Goal: Task Accomplishment & Management: Use online tool/utility

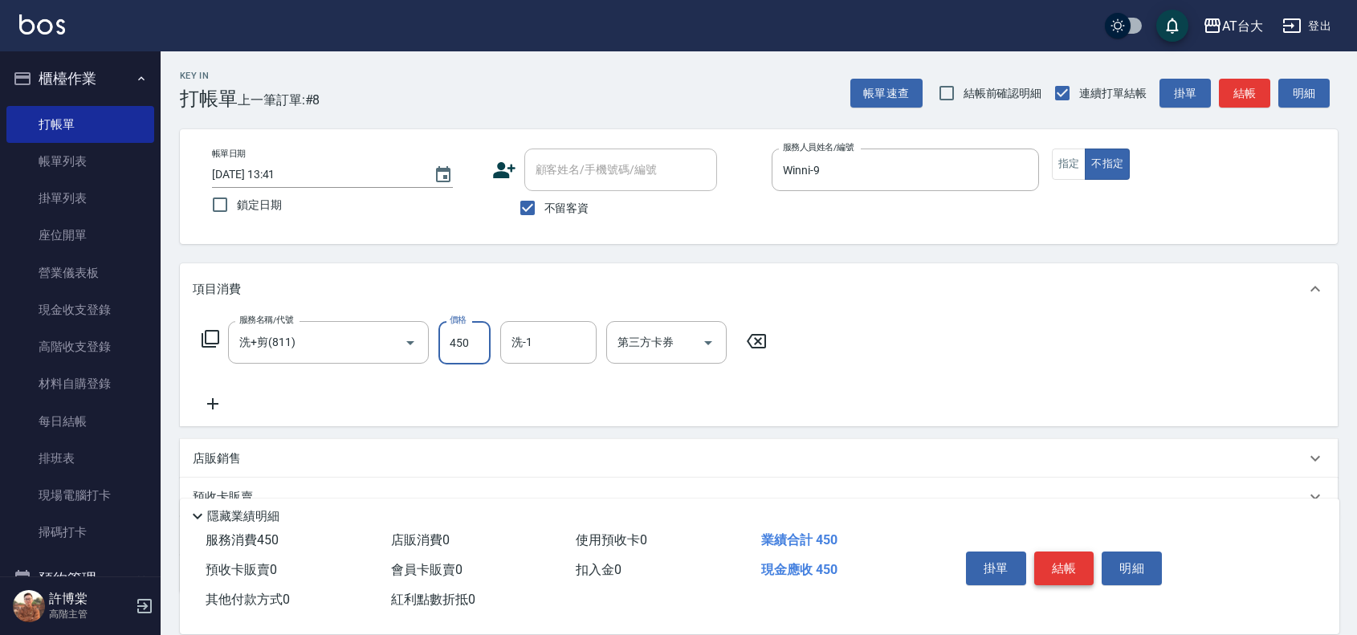
type input "450"
click at [1085, 568] on button "結帳" at bounding box center [1064, 569] width 60 height 34
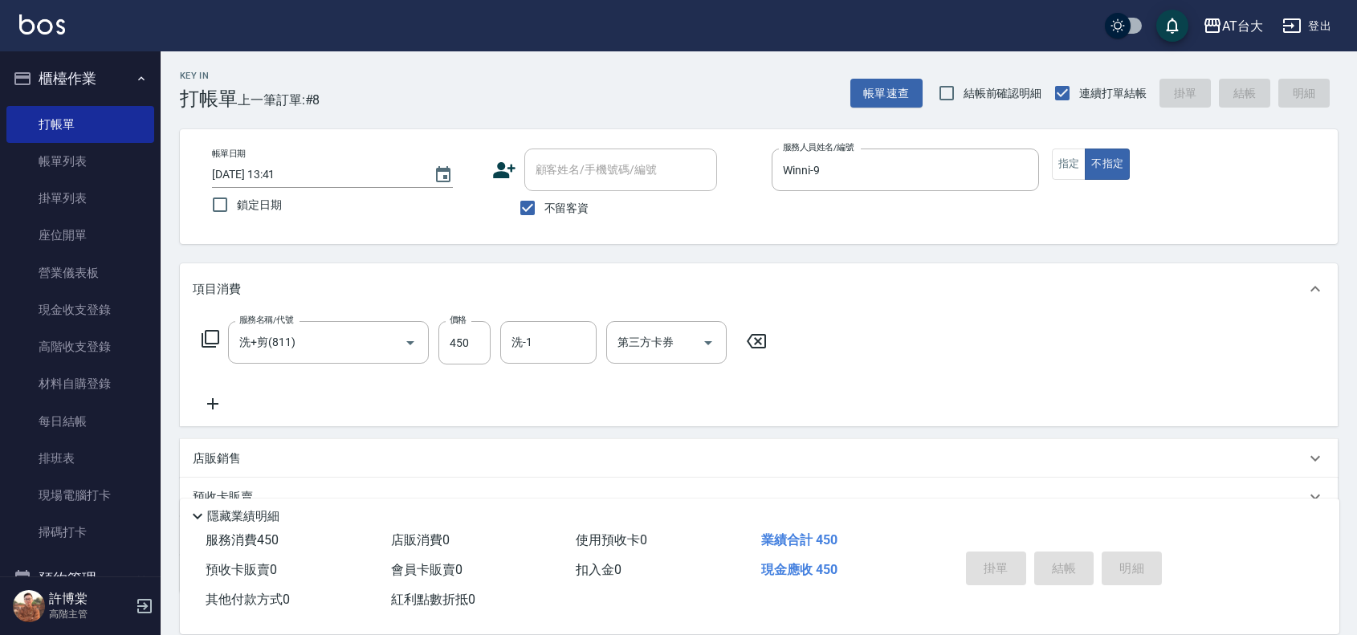
type input "[DATE] 14:27"
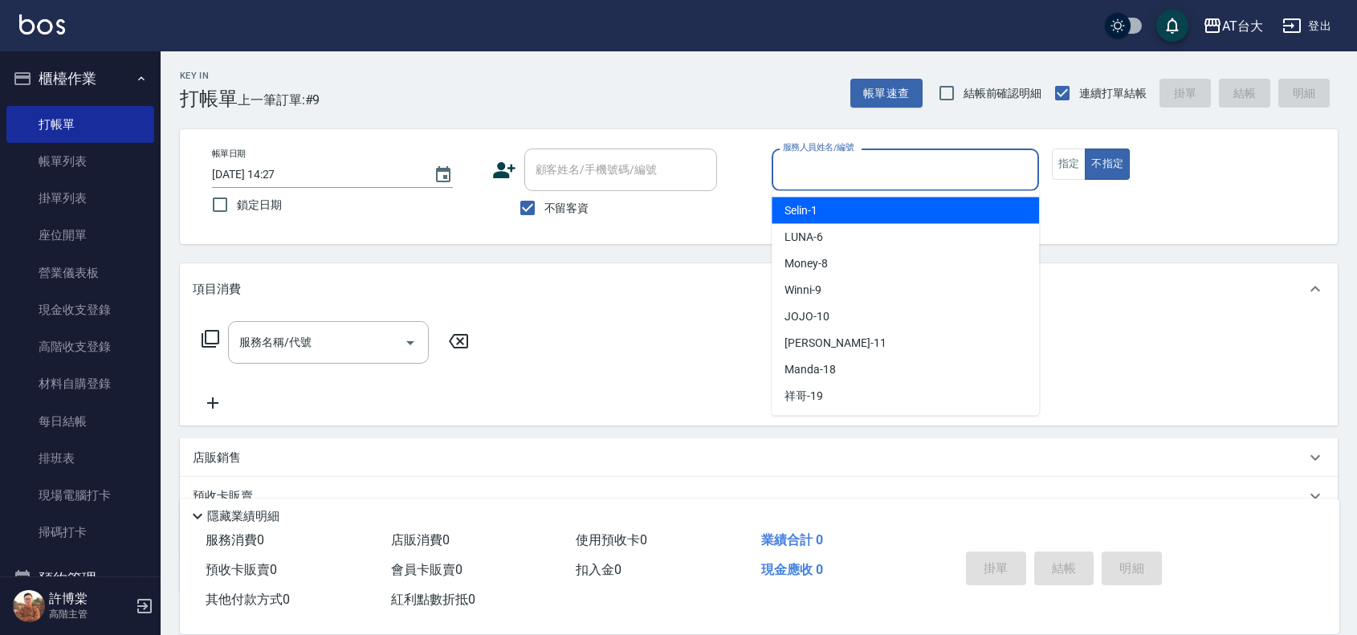
click at [859, 177] on input "服務人員姓名/編號" at bounding box center [905, 170] width 253 height 28
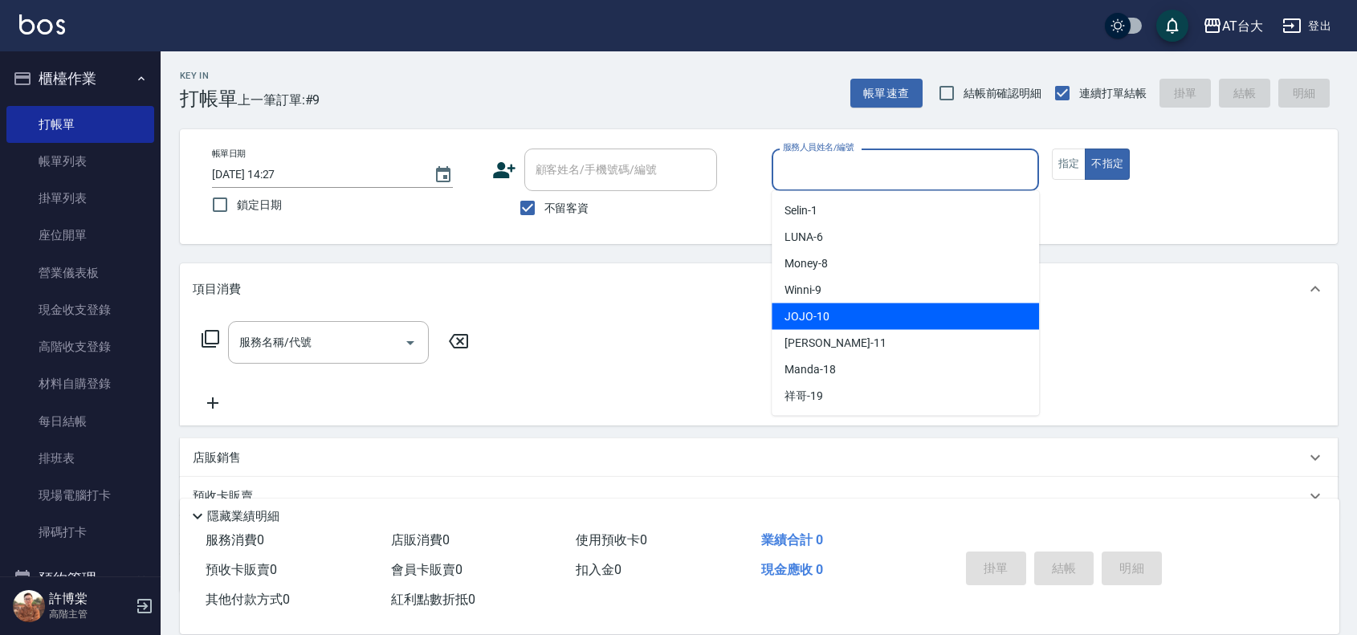
click at [840, 307] on div "JOJO -10" at bounding box center [905, 317] width 267 height 26
type input "JOJO-10"
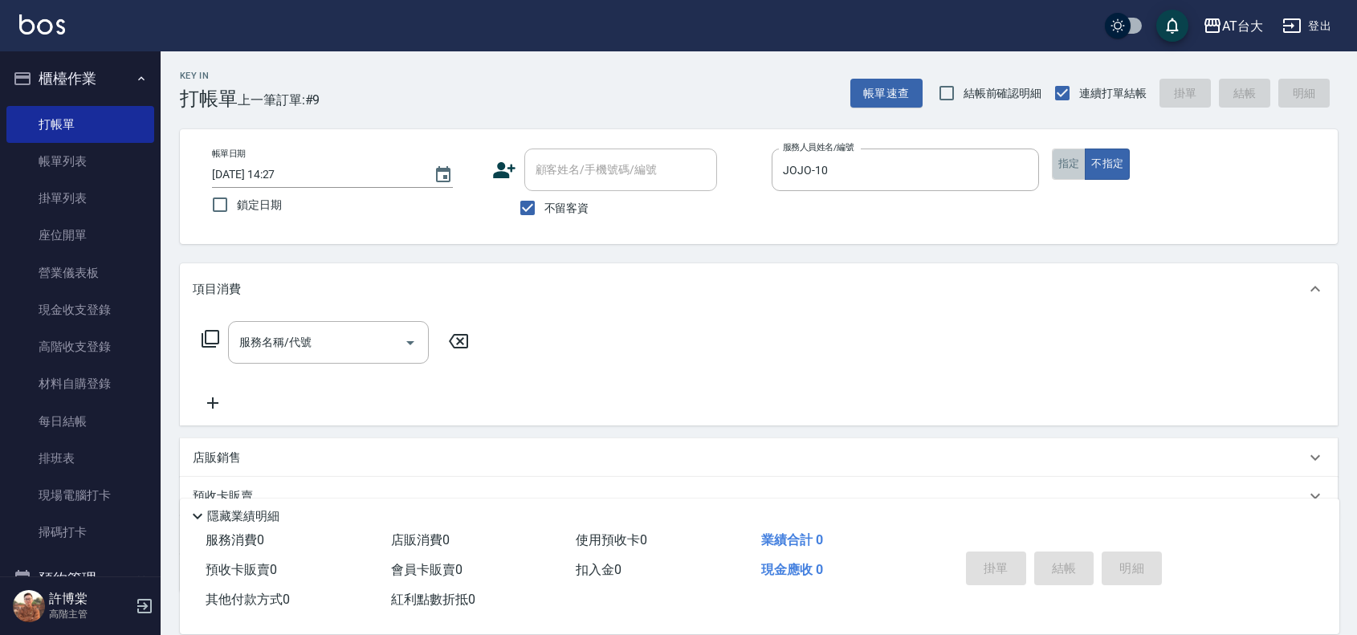
click at [1057, 163] on button "指定" at bounding box center [1069, 164] width 35 height 31
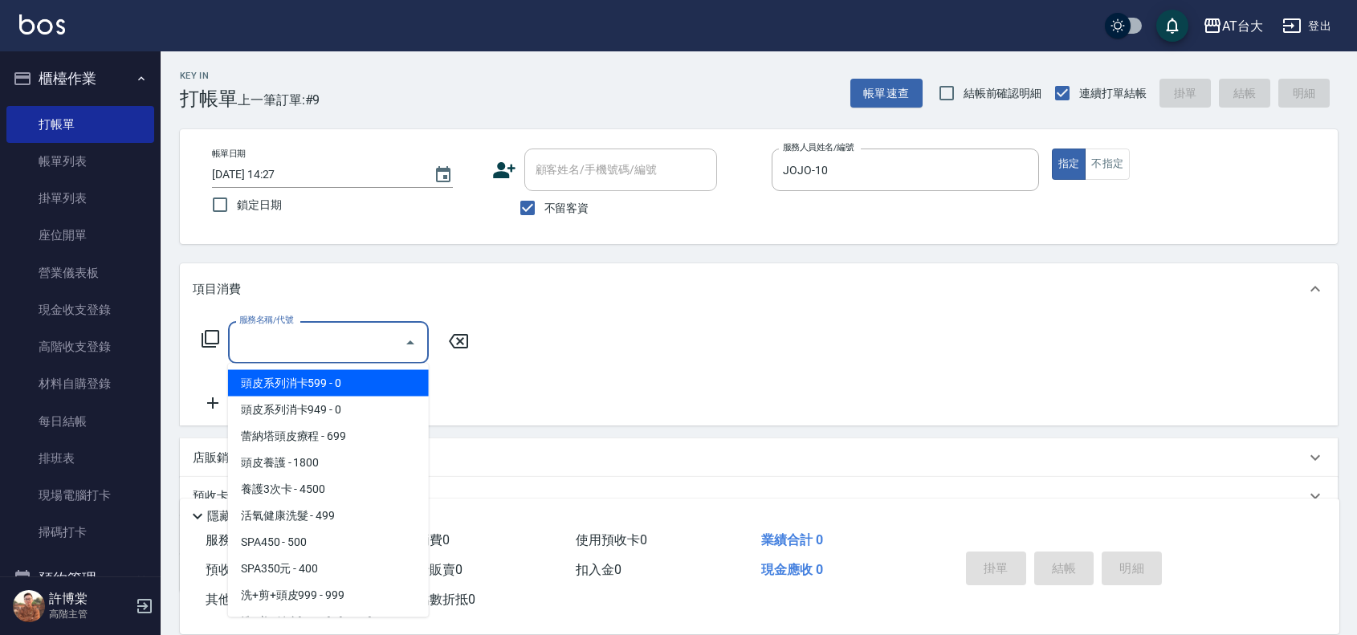
click at [355, 355] on input "服務名稱/代號" at bounding box center [316, 342] width 162 height 28
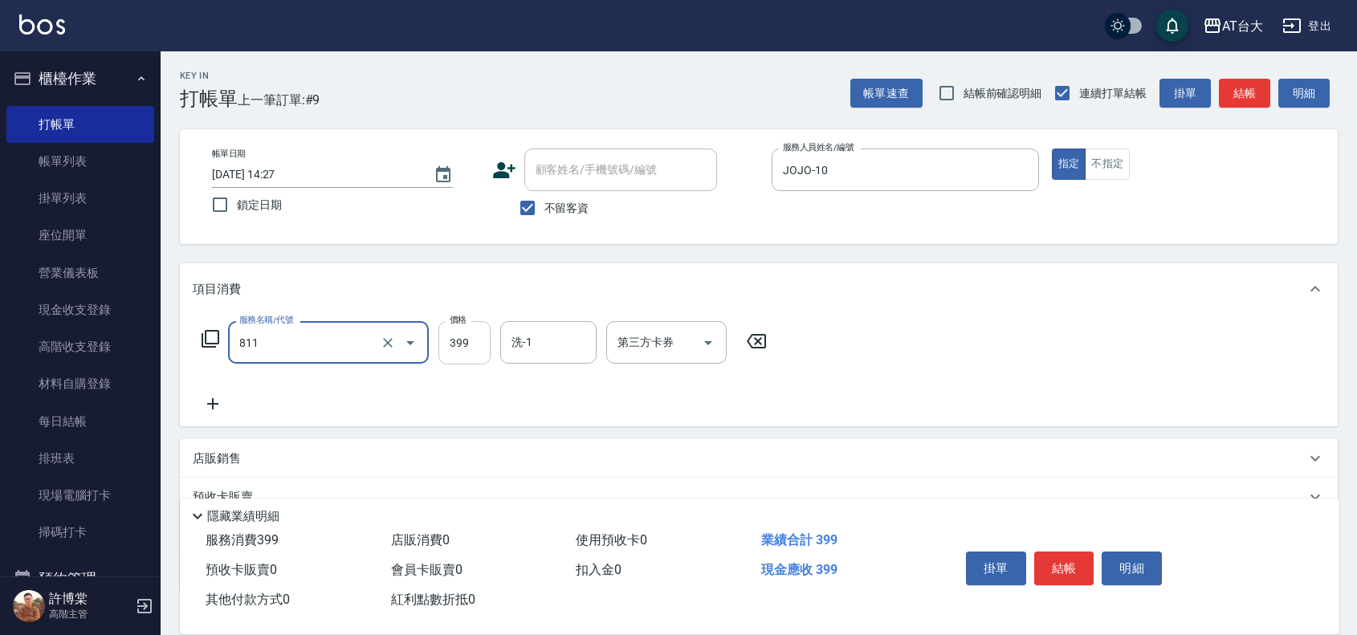
type input "洗+剪(811)"
click at [463, 344] on input "399" at bounding box center [464, 342] width 52 height 43
type input "899"
click at [1074, 560] on button "結帳" at bounding box center [1064, 569] width 60 height 34
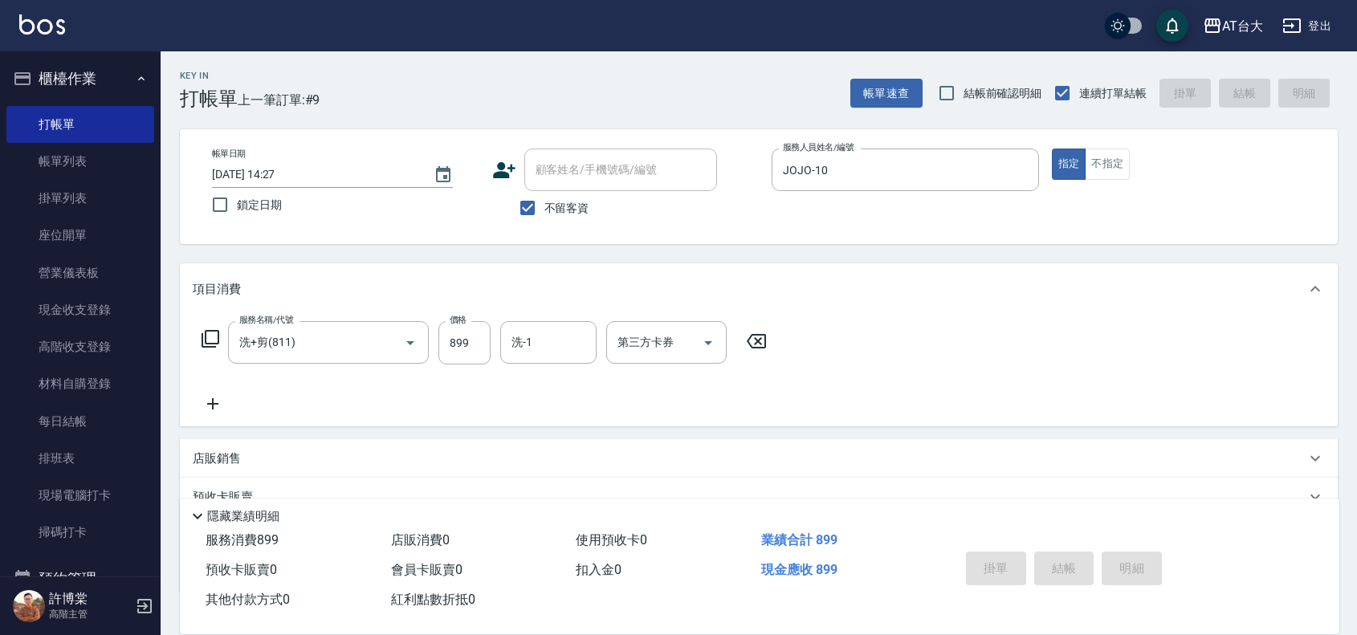
type input "[DATE] 14:48"
